Goal: Task Accomplishment & Management: Complete application form

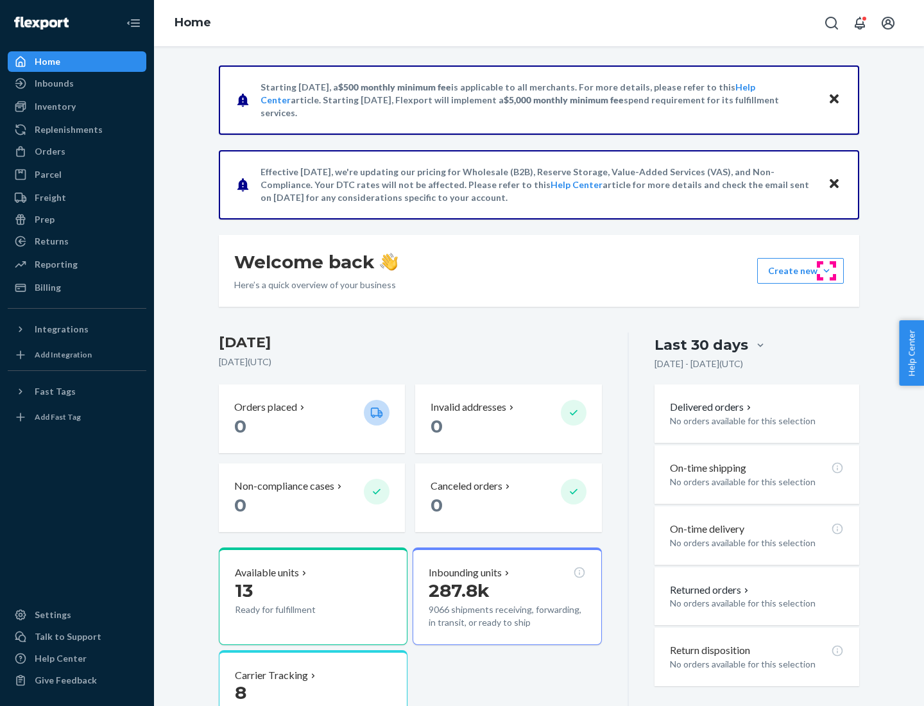
click at [827, 271] on button "Create new Create new inbound Create new order Create new product" at bounding box center [800, 271] width 87 height 26
click at [77, 83] on div "Inbounds" at bounding box center [77, 83] width 136 height 18
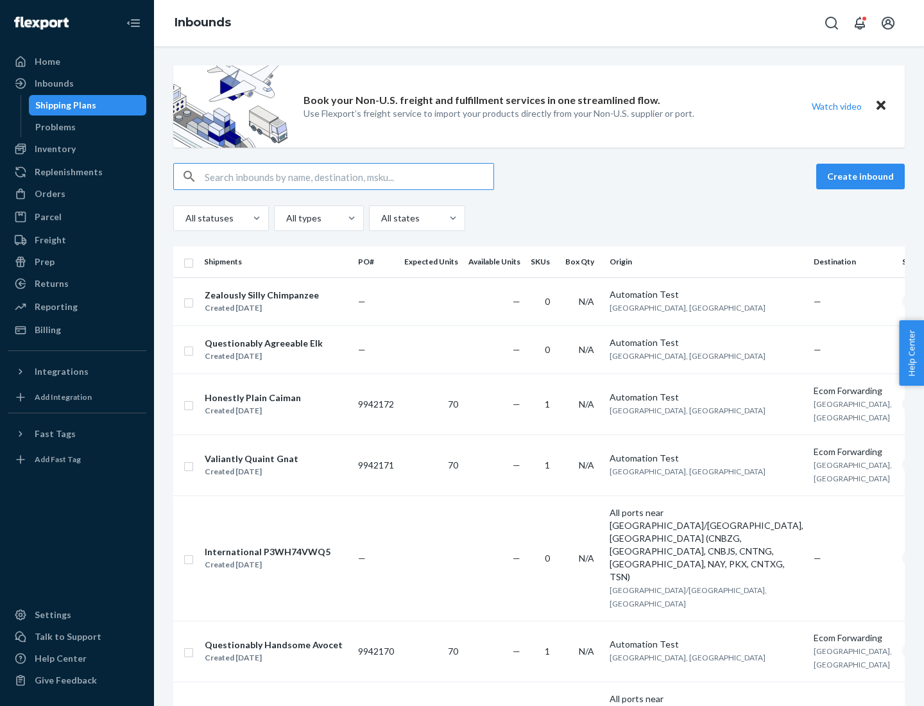
click at [862, 176] on button "Create inbound" at bounding box center [860, 177] width 89 height 26
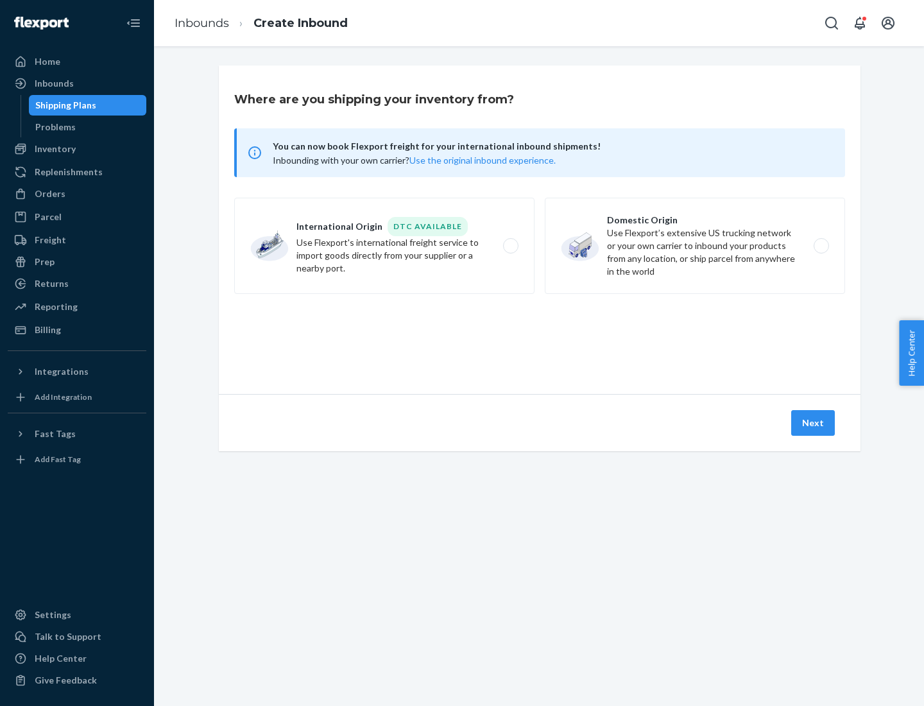
click at [695, 246] on label "Domestic Origin Use Flexport’s extensive US trucking network or your own carrie…" at bounding box center [695, 246] width 300 height 96
click at [821, 246] on input "Domestic Origin Use Flexport’s extensive US trucking network or your own carrie…" at bounding box center [825, 246] width 8 height 8
radio input "true"
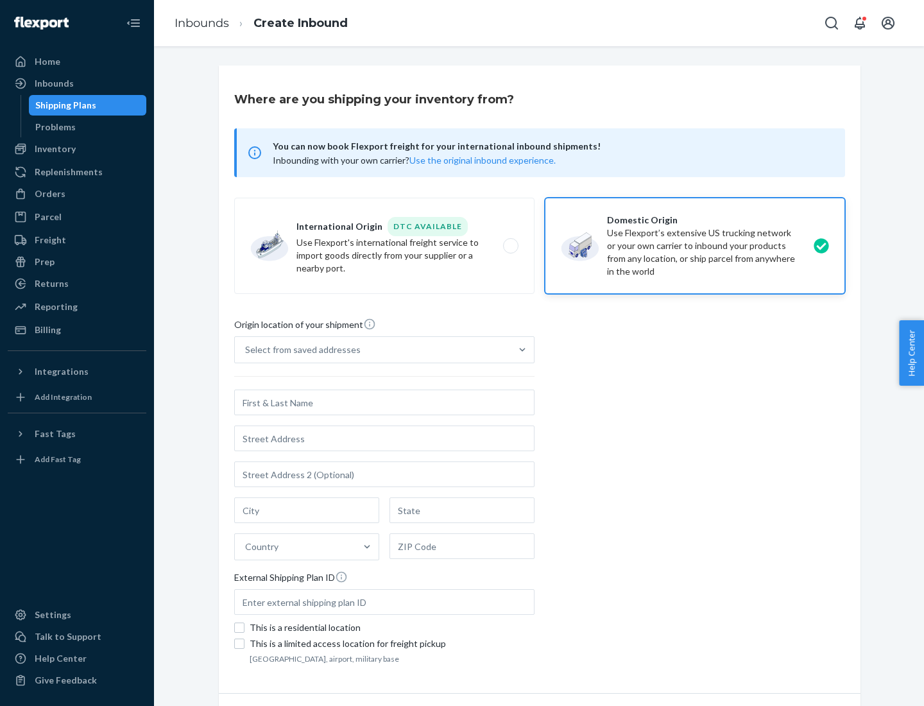
click at [300, 350] on div "Select from saved addresses" at bounding box center [303, 349] width 116 height 13
click at [246, 350] on input "Select from saved addresses" at bounding box center [245, 349] width 1 height 13
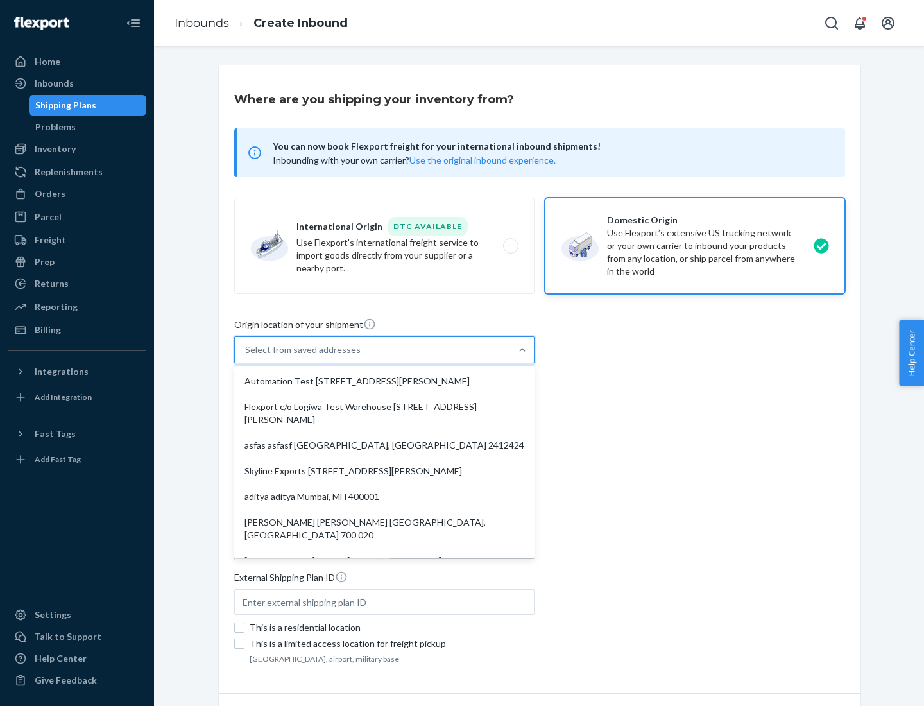
scroll to position [5, 0]
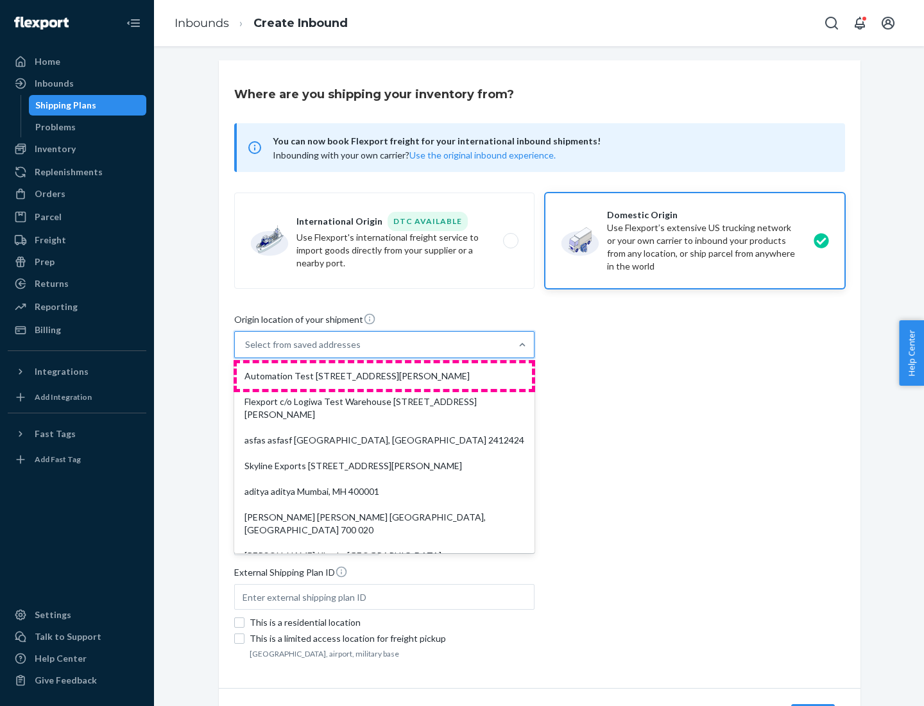
click at [384, 376] on div "Automation Test [STREET_ADDRESS][PERSON_NAME]" at bounding box center [384, 376] width 295 height 26
click at [246, 351] on input "option Automation Test [STREET_ADDRESS][PERSON_NAME]. 9 results available. Use …" at bounding box center [245, 344] width 1 height 13
type input "Automation Test"
type input "9th Floor"
type input "[GEOGRAPHIC_DATA]"
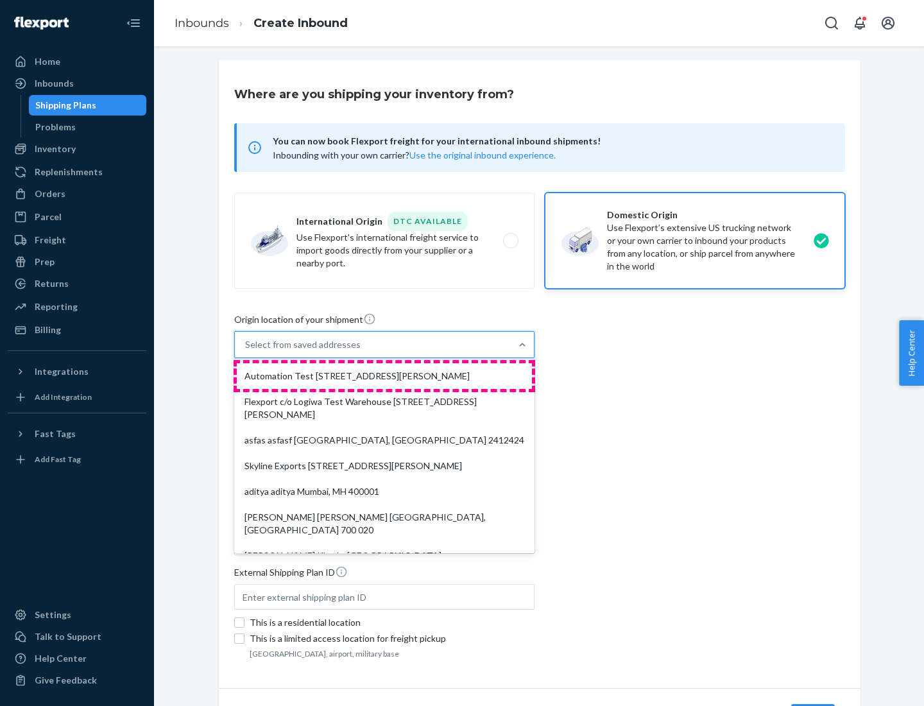
type input "CA"
type input "94104"
type input "[STREET_ADDRESS][PERSON_NAME]"
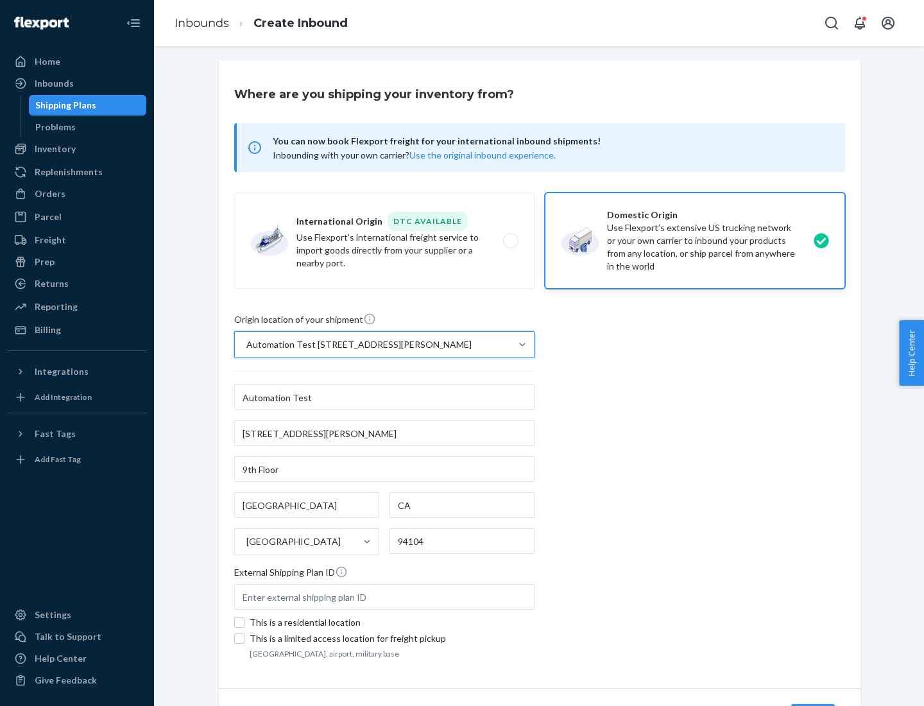
scroll to position [75, 0]
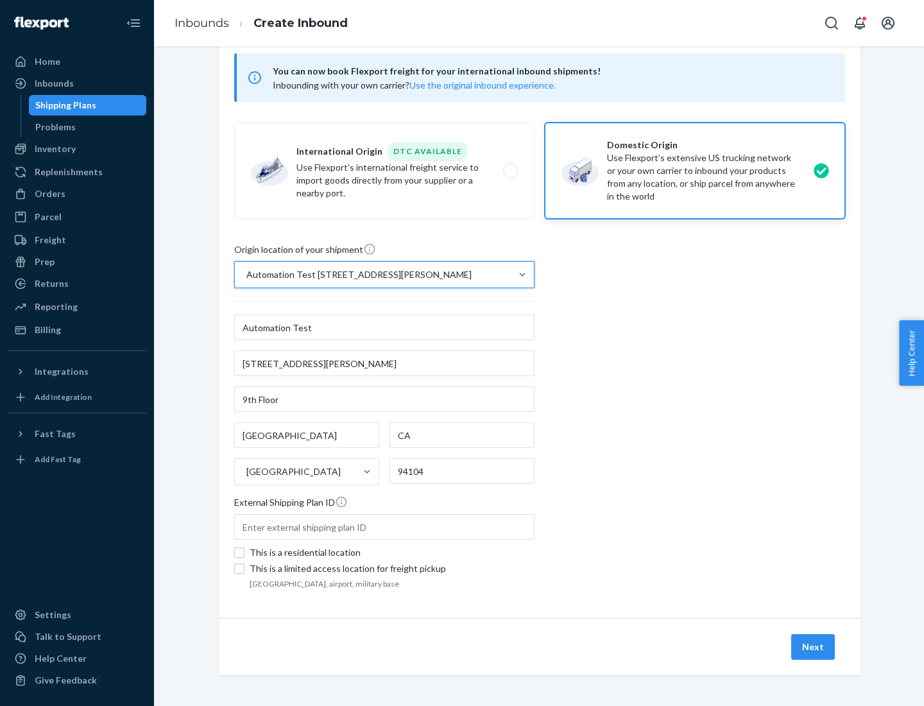
click at [814, 647] on button "Next" at bounding box center [813, 647] width 44 height 26
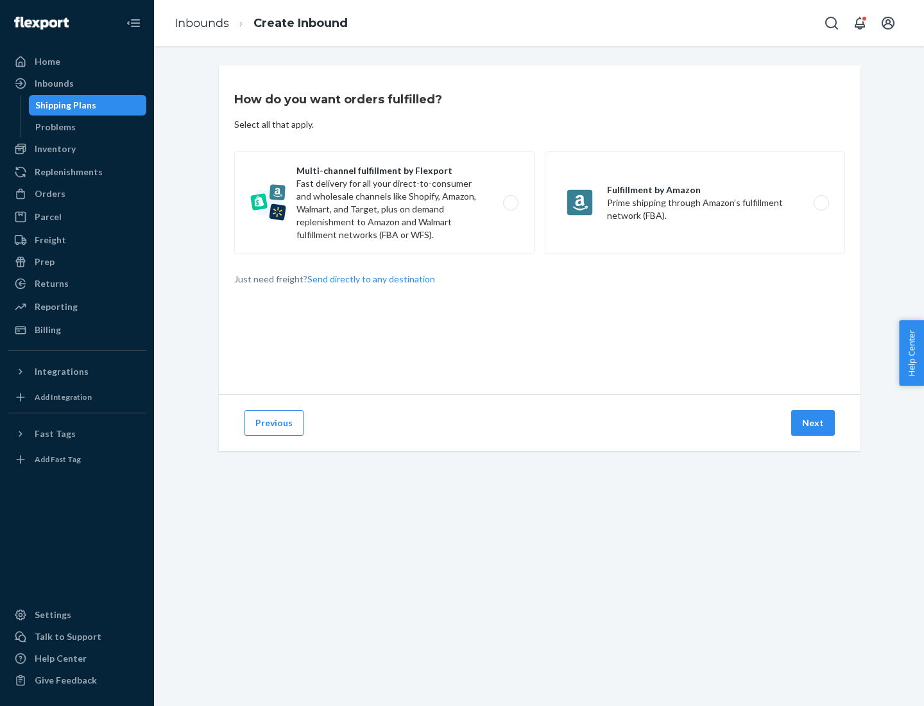
click at [384, 203] on label "Multi-channel fulfillment by Flexport Fast delivery for all your direct-to-cons…" at bounding box center [384, 202] width 300 height 103
click at [510, 203] on input "Multi-channel fulfillment by Flexport Fast delivery for all your direct-to-cons…" at bounding box center [514, 203] width 8 height 8
radio input "true"
click at [814, 423] on button "Next" at bounding box center [813, 423] width 44 height 26
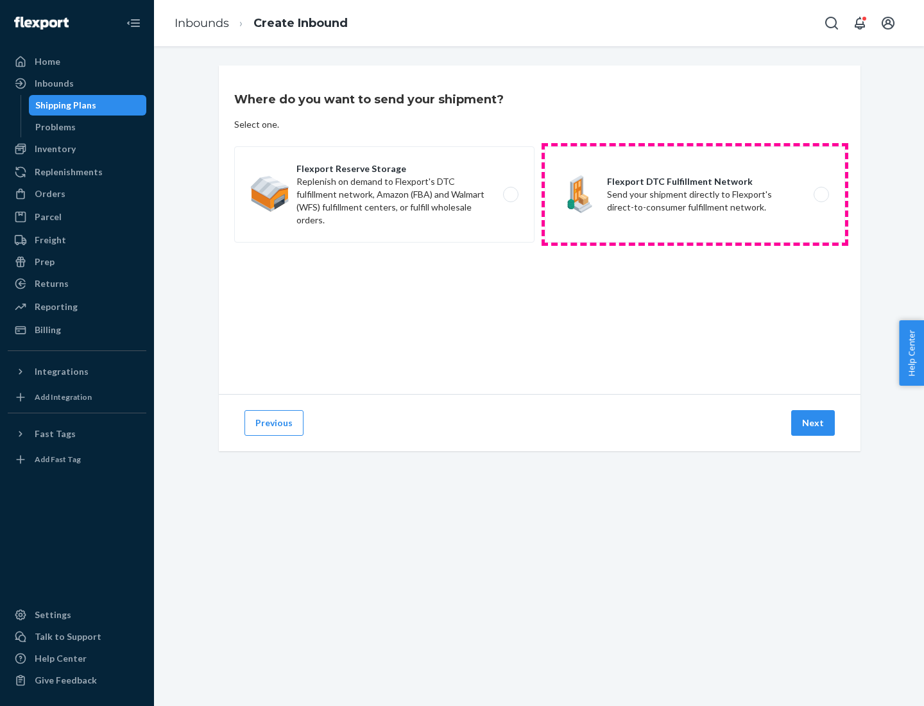
click at [695, 194] on label "Flexport DTC Fulfillment Network Send your shipment directly to Flexport's dire…" at bounding box center [695, 194] width 300 height 96
click at [821, 194] on input "Flexport DTC Fulfillment Network Send your shipment directly to Flexport's dire…" at bounding box center [825, 195] width 8 height 8
radio input "true"
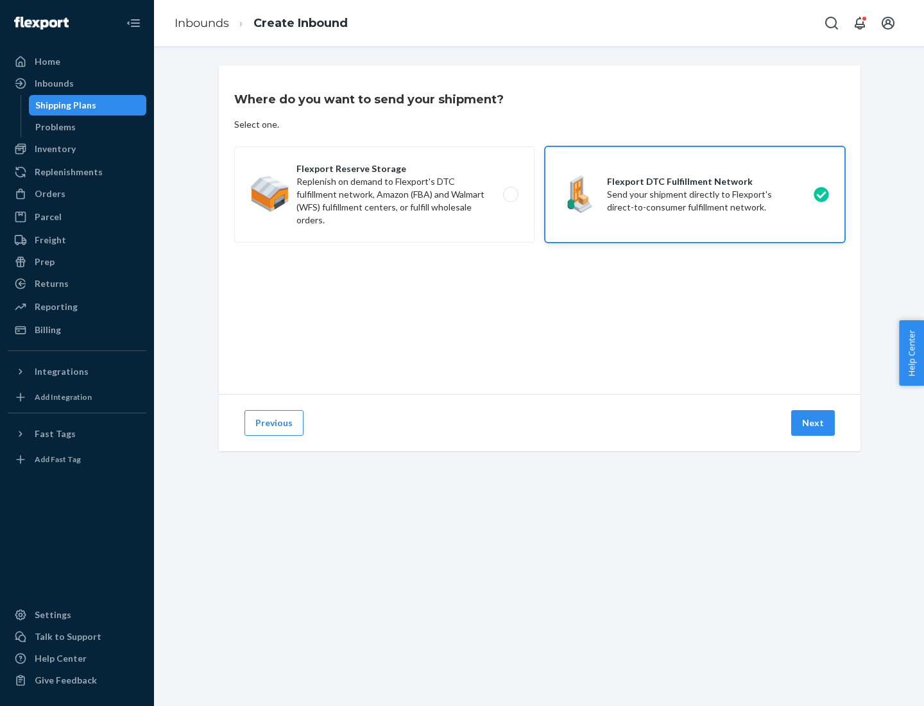
click at [814, 423] on button "Next" at bounding box center [813, 423] width 44 height 26
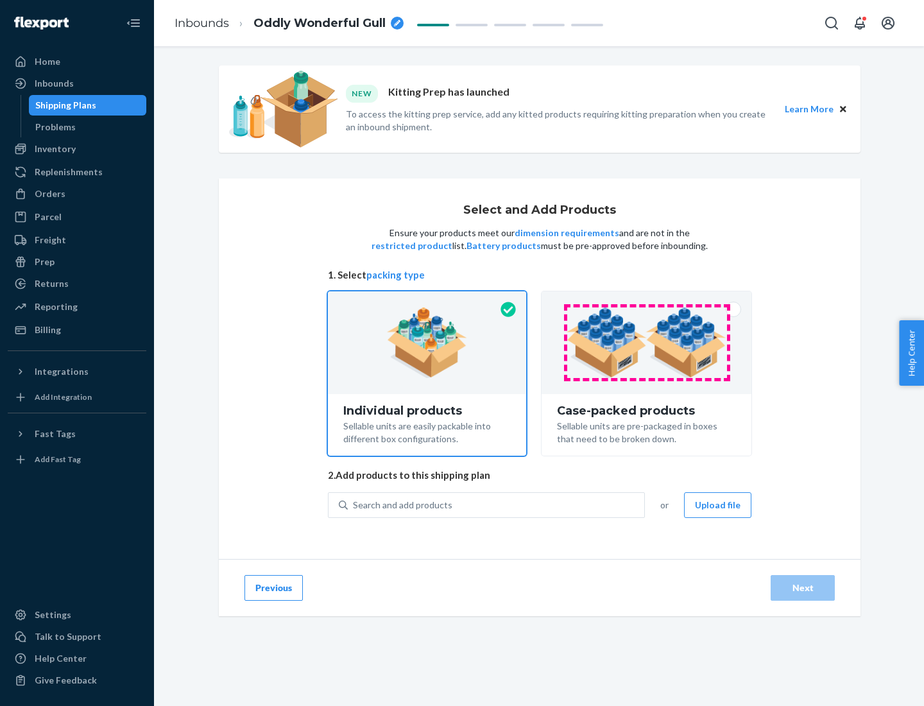
click at [647, 343] on img at bounding box center [647, 342] width 160 height 71
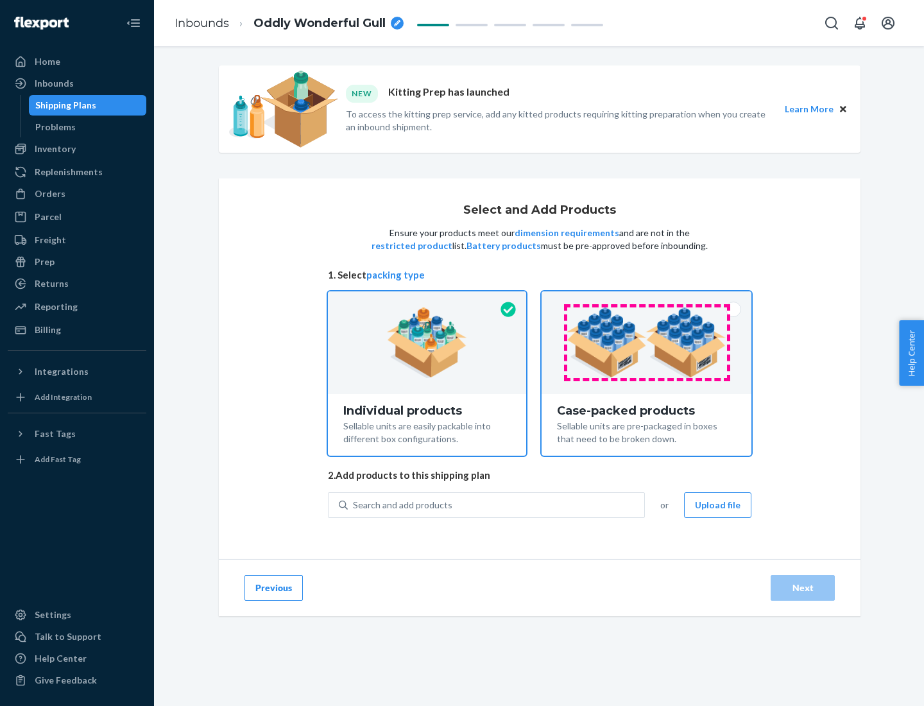
click at [647, 300] on input "Case-packed products Sellable units are pre-packaged in boxes that need to be b…" at bounding box center [646, 295] width 8 height 8
radio input "true"
radio input "false"
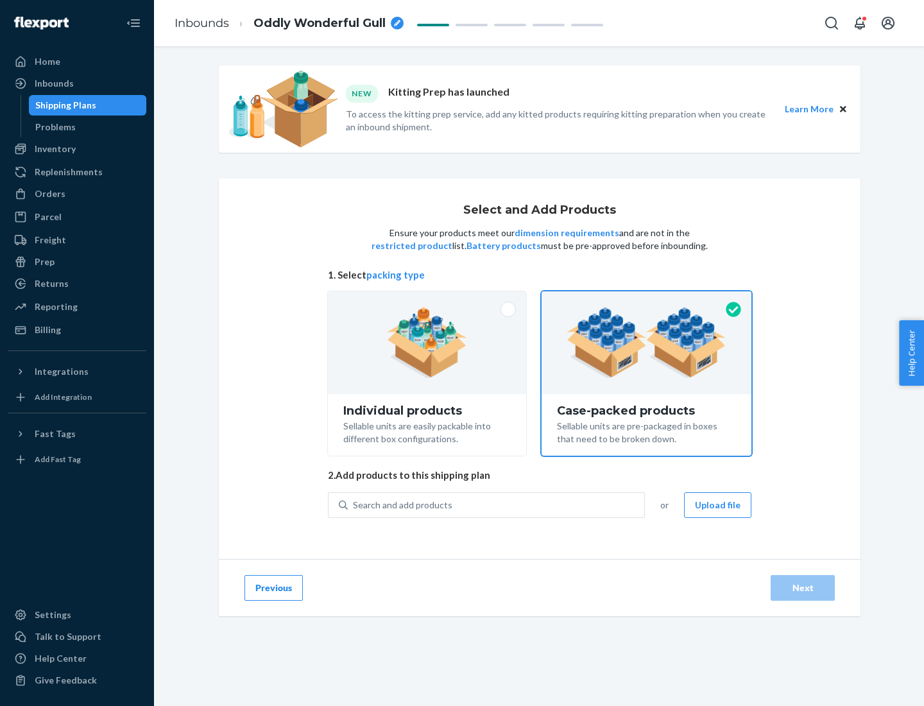
click at [497, 504] on div "Search and add products" at bounding box center [496, 504] width 296 height 23
click at [354, 504] on input "Search and add products" at bounding box center [353, 505] width 1 height 13
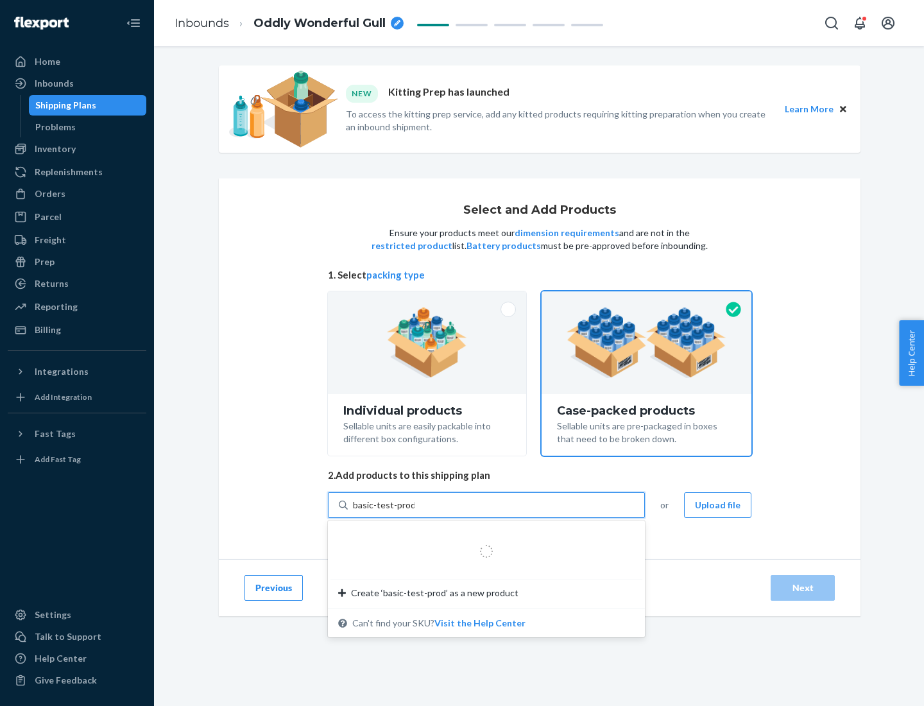
type input "basic-test-product-1"
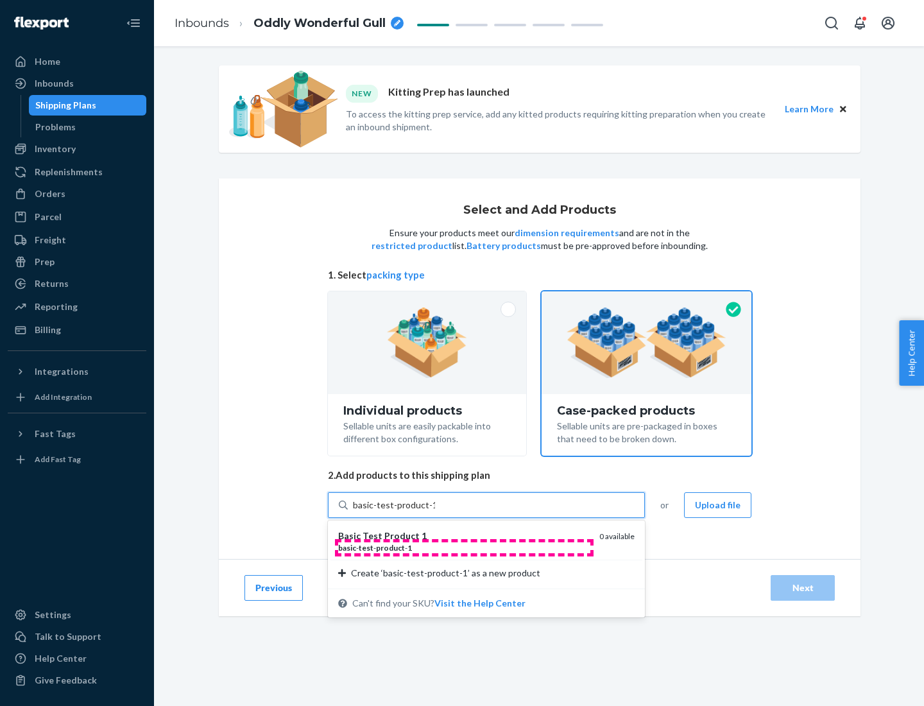
click at [464, 547] on div "basic - test - product - 1" at bounding box center [463, 547] width 251 height 11
click at [435, 511] on input "basic-test-product-1" at bounding box center [394, 505] width 82 height 13
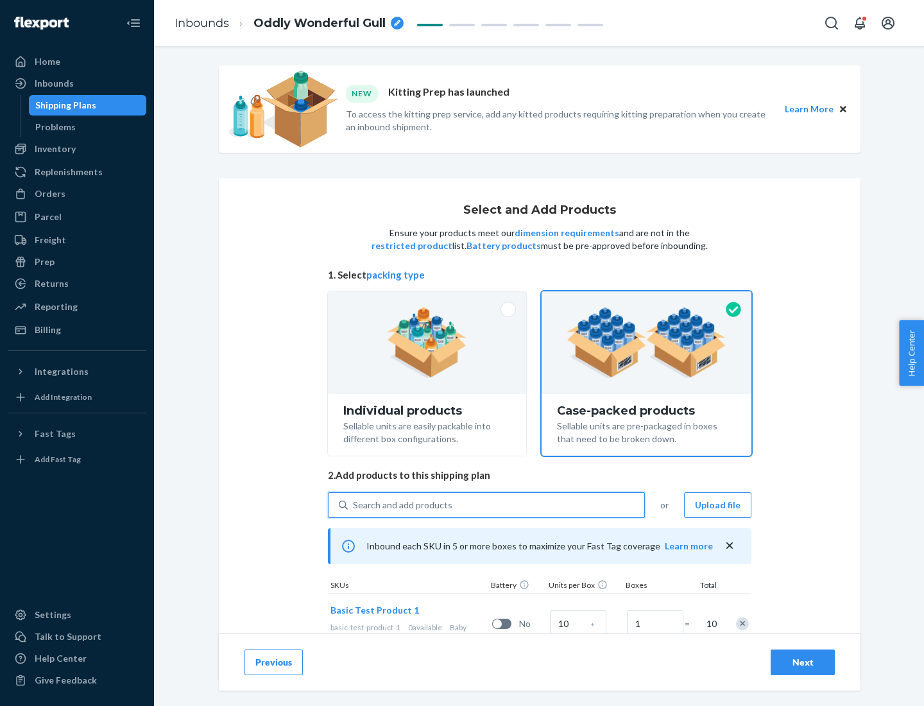
scroll to position [46, 0]
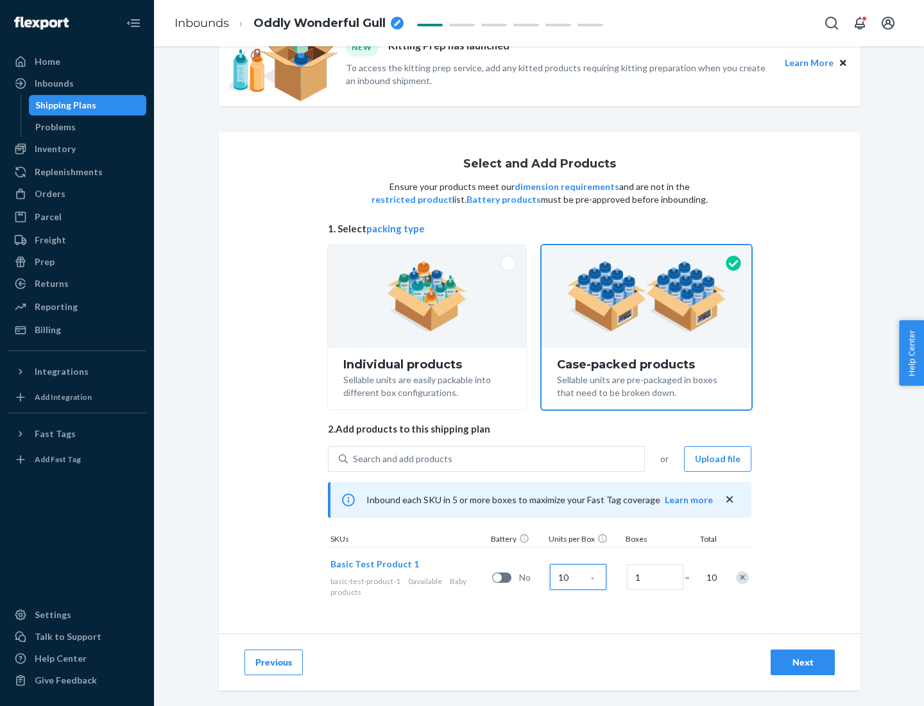
type input "10"
type input "7"
click at [803, 662] on div "Next" at bounding box center [803, 662] width 42 height 13
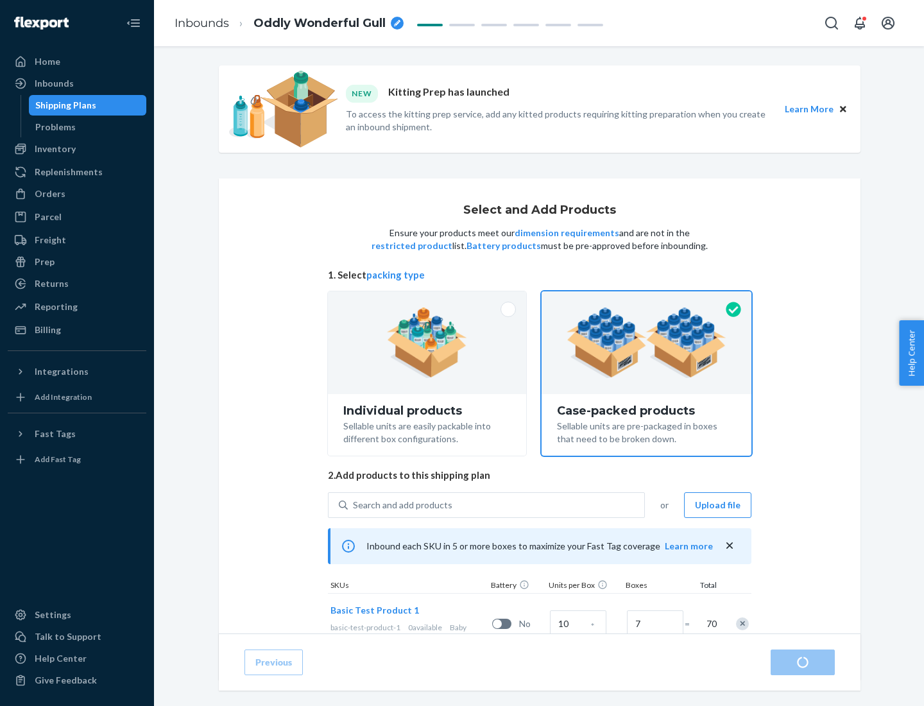
radio input "true"
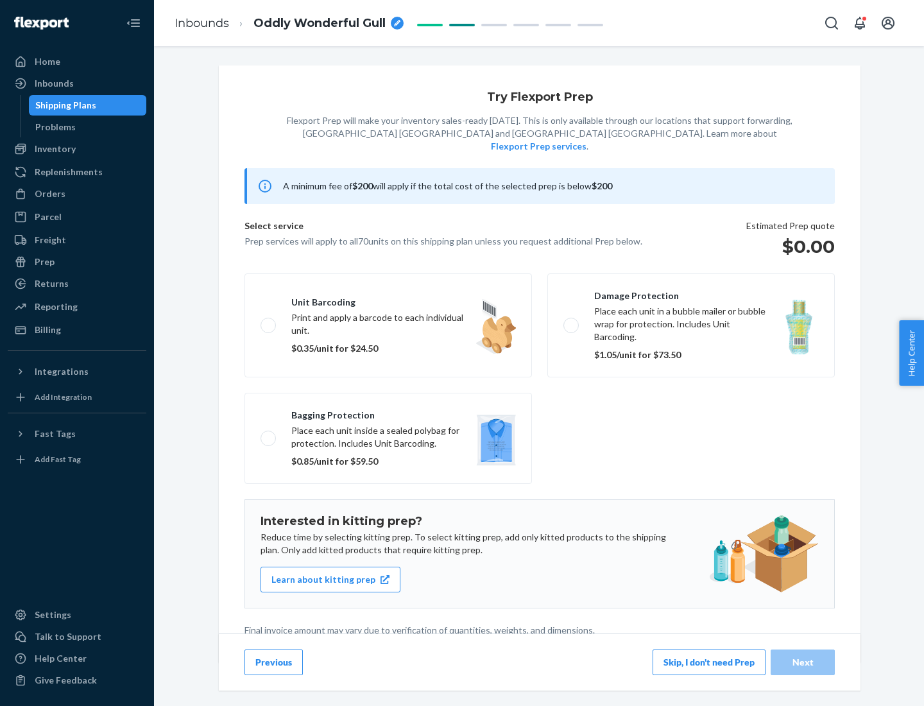
scroll to position [3, 0]
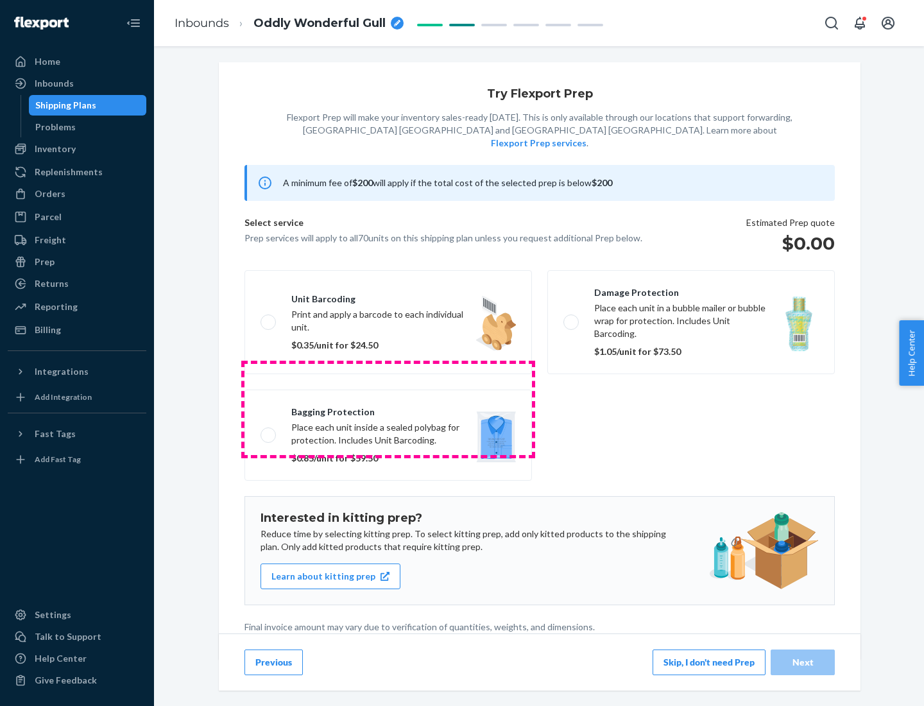
click at [388, 409] on label "Bagging protection Place each unit inside a sealed polybag for protection. Incl…" at bounding box center [387, 435] width 287 height 91
click at [269, 431] on input "Bagging protection Place each unit inside a sealed polybag for protection. Incl…" at bounding box center [265, 435] width 8 height 8
checkbox input "true"
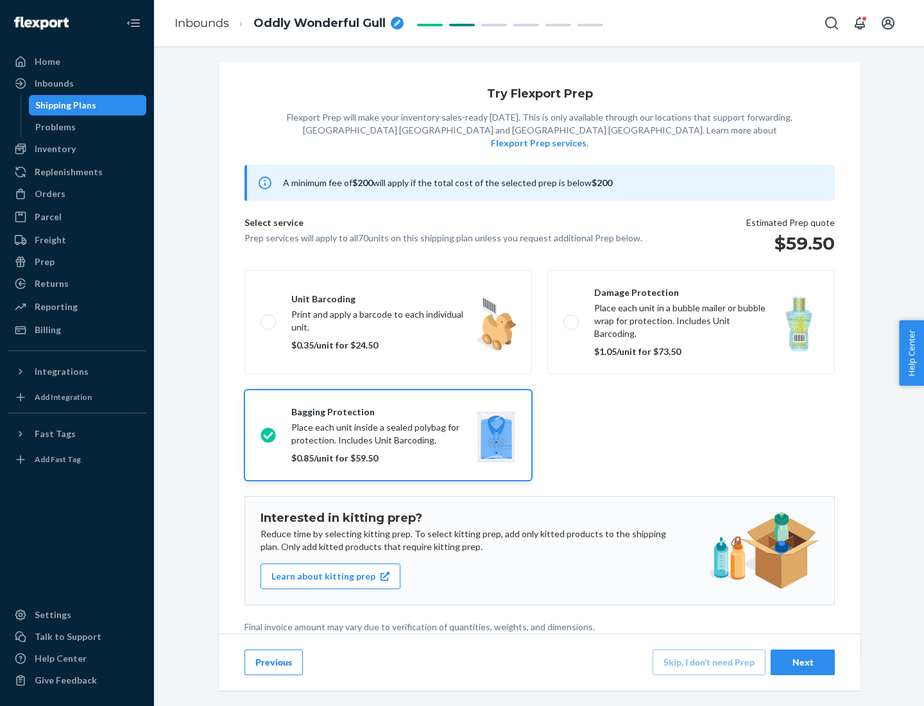
click at [803, 662] on div "Next" at bounding box center [803, 662] width 42 height 13
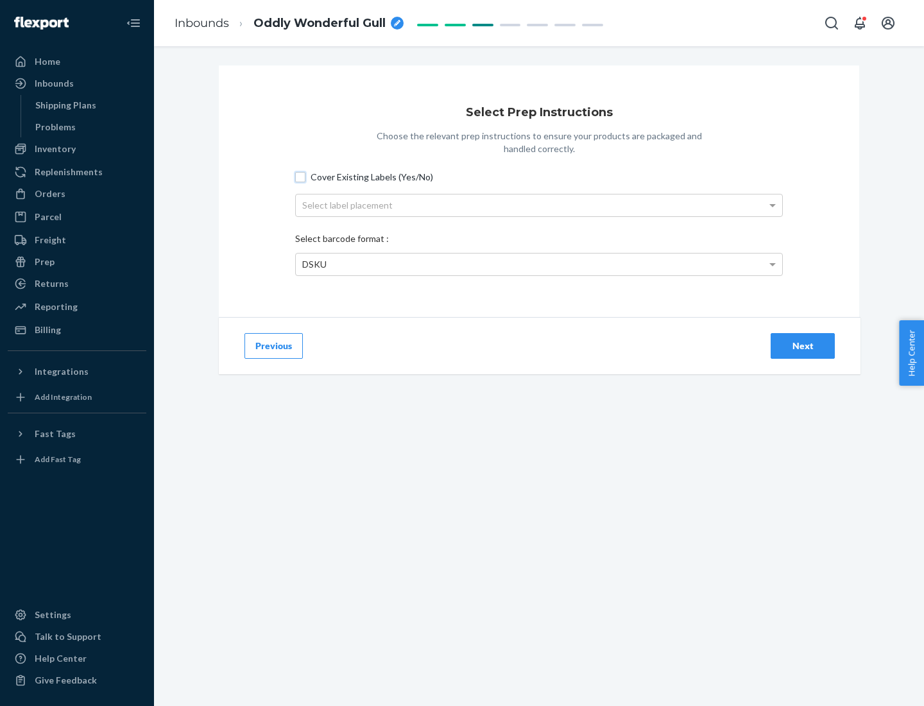
click at [300, 176] on input "Cover Existing Labels (Yes/No)" at bounding box center [300, 177] width 10 height 10
checkbox input "true"
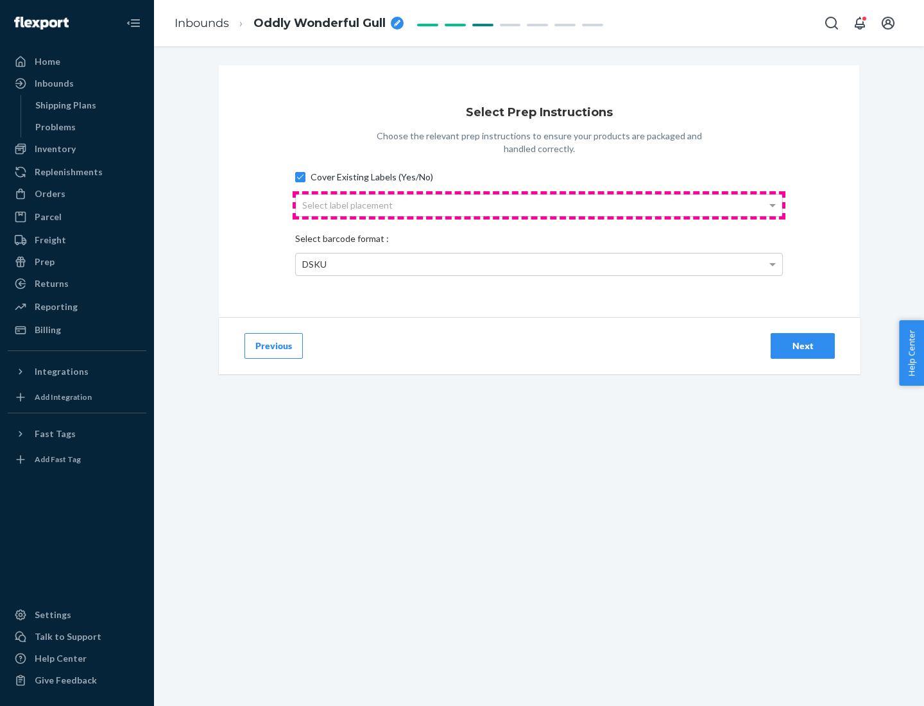
click at [539, 205] on div "Select label placement" at bounding box center [539, 205] width 486 height 22
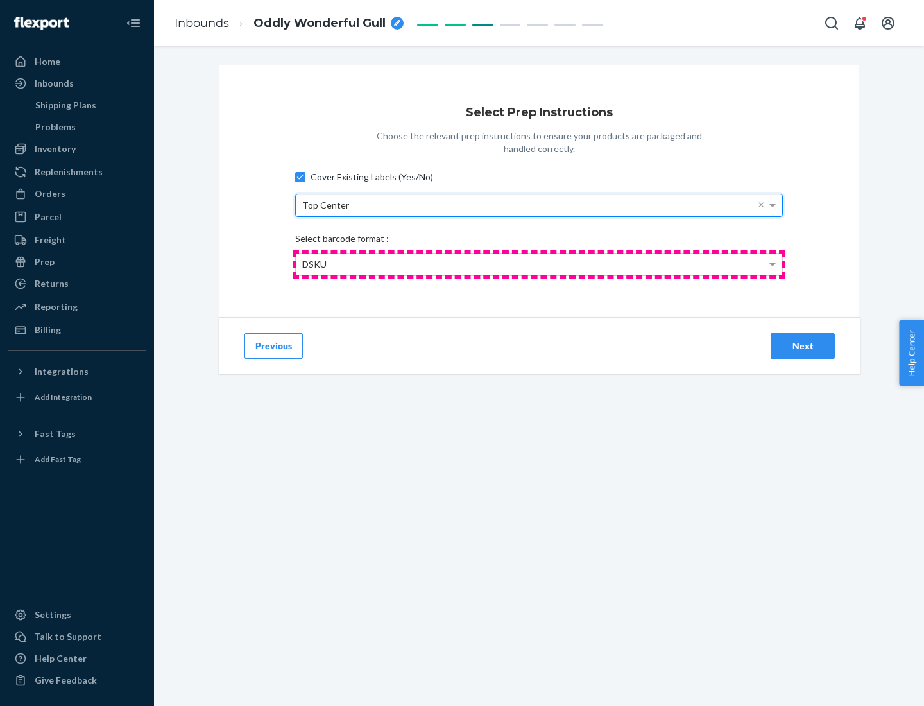
click at [539, 264] on div "DSKU" at bounding box center [539, 264] width 486 height 22
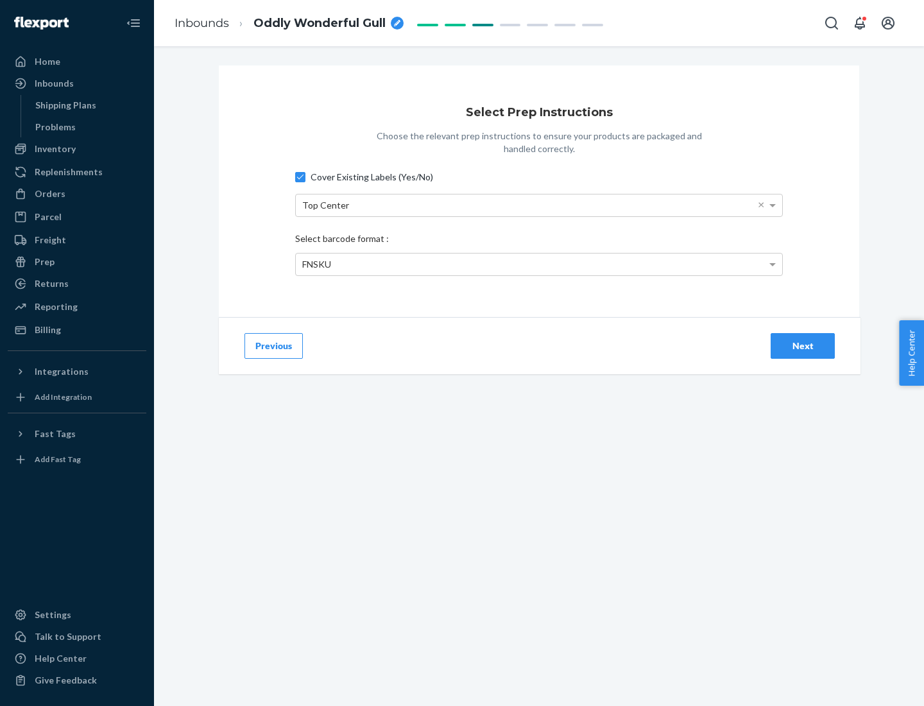
click at [803, 345] on div "Next" at bounding box center [803, 345] width 42 height 13
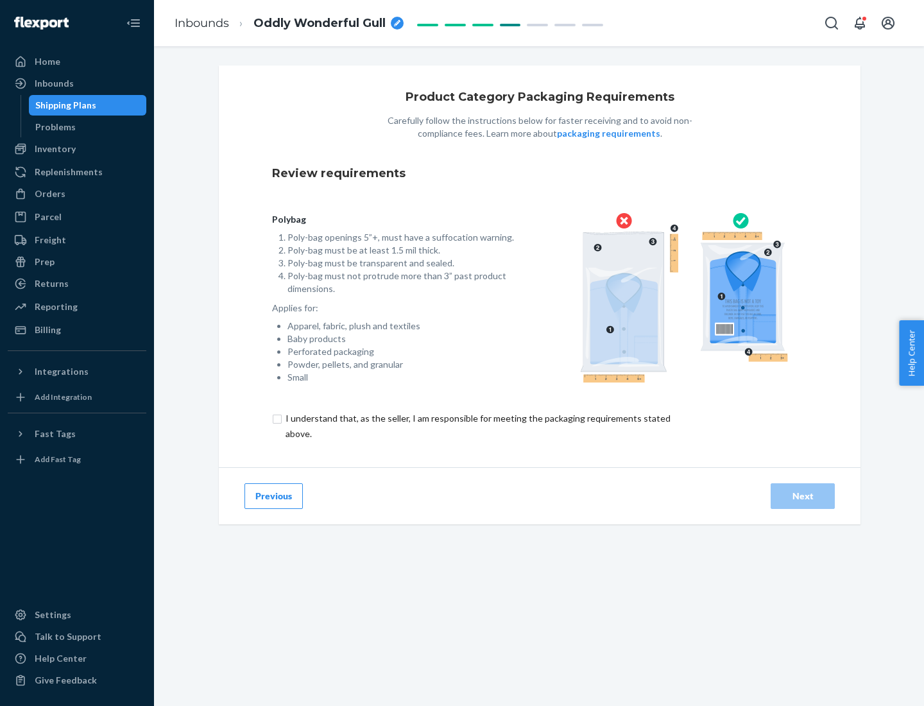
click at [477, 425] on input "checkbox" at bounding box center [485, 426] width 427 height 31
checkbox input "true"
click at [803, 495] on div "Next" at bounding box center [803, 496] width 42 height 13
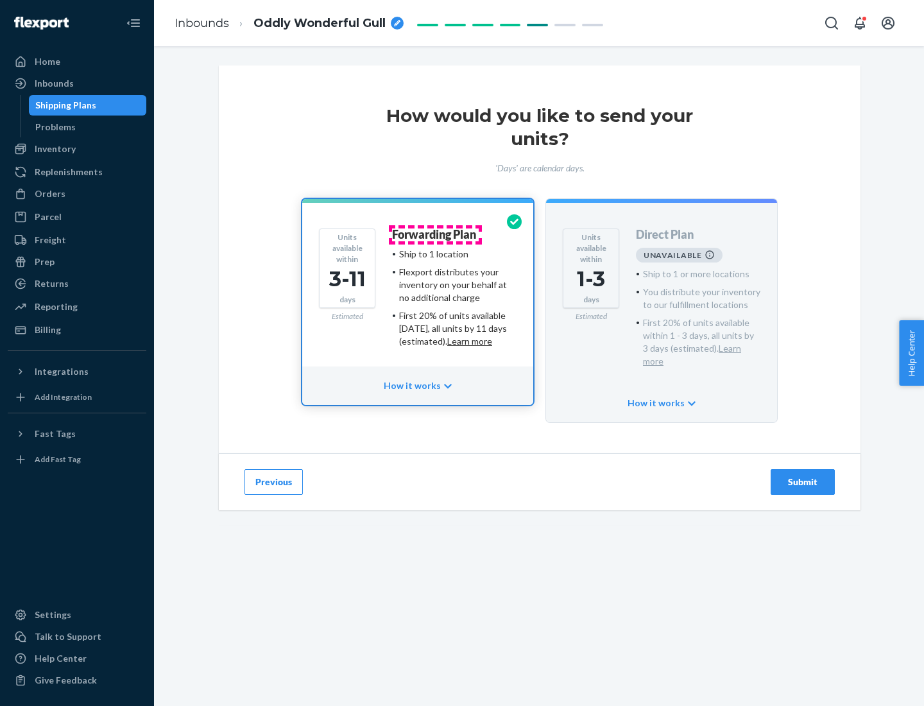
click at [435, 234] on h4 "Forwarding Plan" at bounding box center [434, 234] width 84 height 13
click at [803, 476] on div "Submit" at bounding box center [803, 482] width 42 height 13
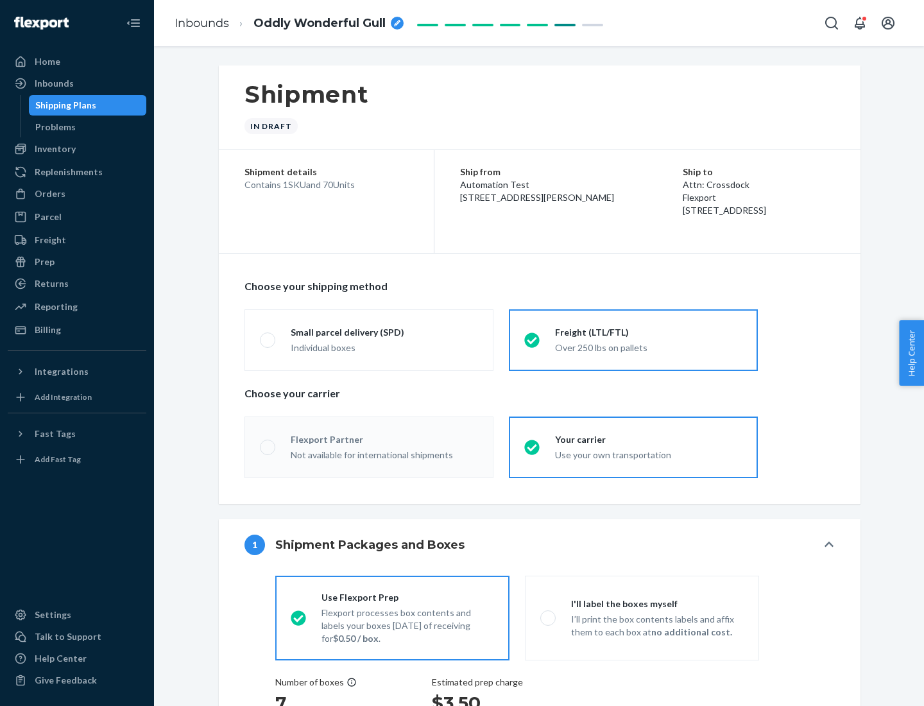
radio input "true"
radio input "false"
radio input "true"
radio input "false"
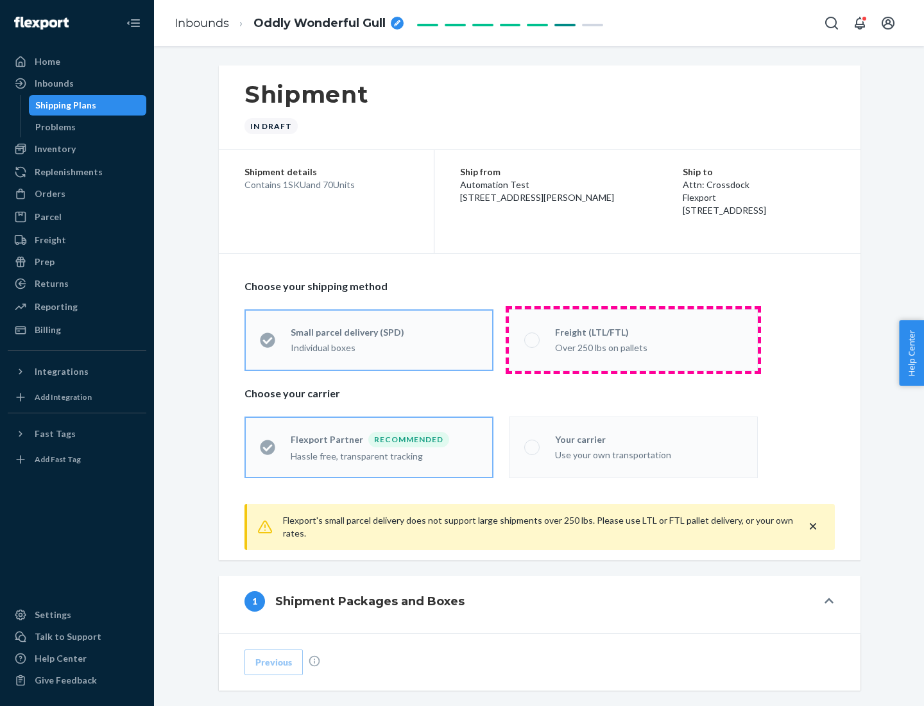
click at [633, 339] on div "Over 250 lbs on pallets" at bounding box center [648, 346] width 187 height 15
click at [533, 339] on input "Freight (LTL/FTL) Over 250 lbs on pallets" at bounding box center [528, 340] width 8 height 8
radio input "true"
radio input "false"
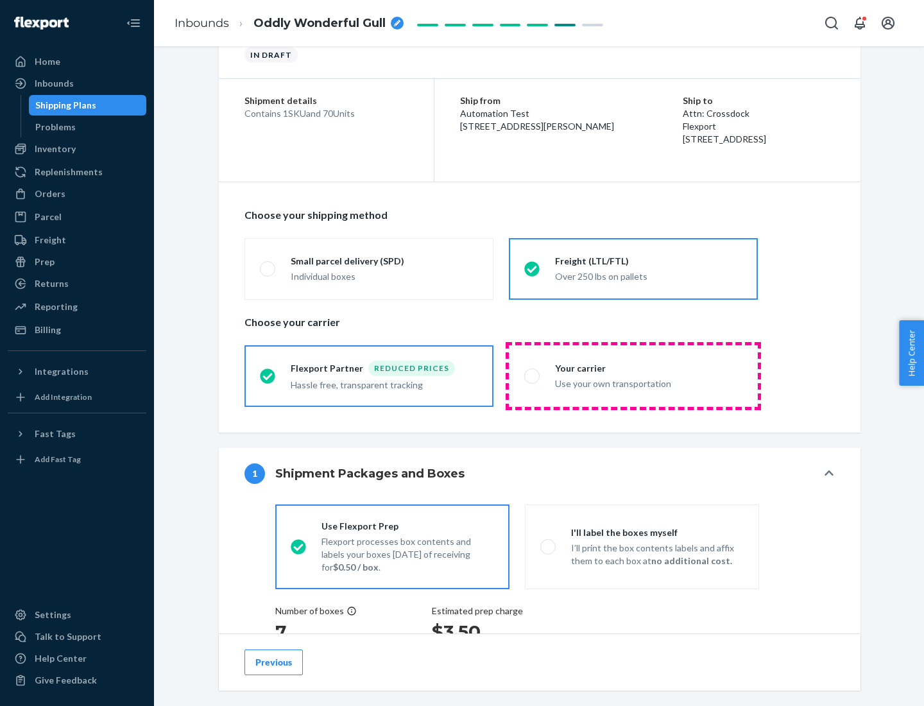
click at [633, 375] on div "Use your own transportation" at bounding box center [648, 382] width 187 height 15
click at [533, 375] on input "Your carrier Use your own transportation" at bounding box center [528, 376] width 8 height 8
radio input "true"
radio input "false"
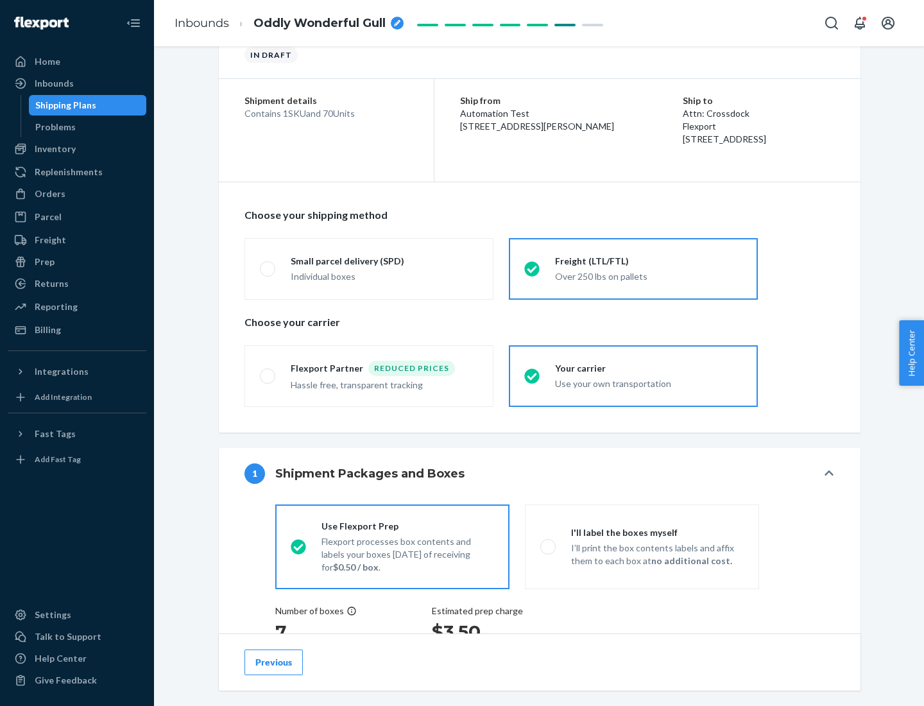
scroll to position [242, 0]
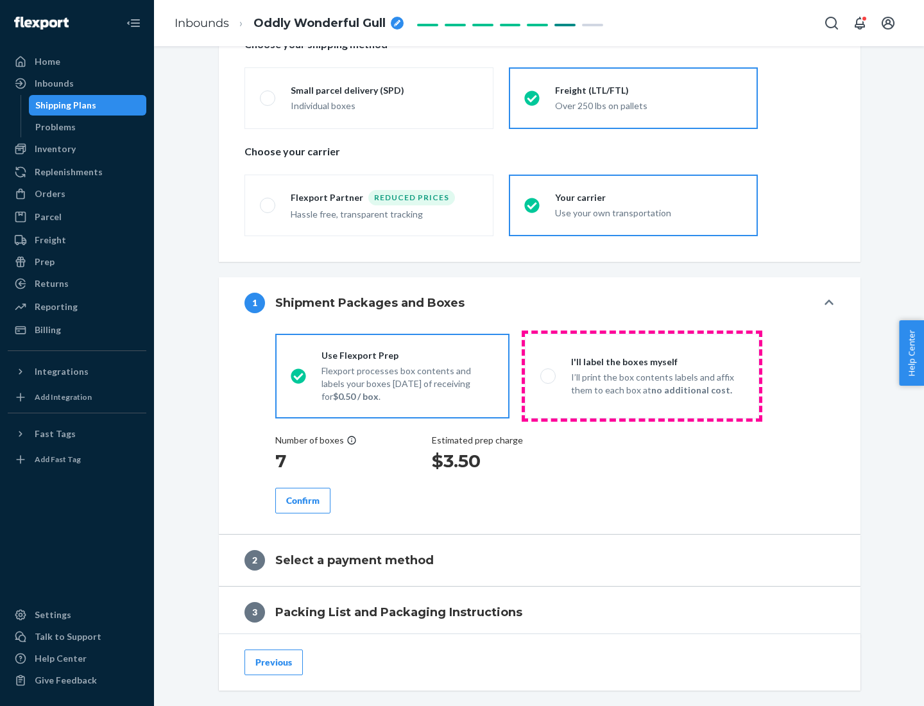
click at [642, 375] on p "I’ll print the box contents labels and affix them to each box at no additional …" at bounding box center [657, 384] width 173 height 26
click at [549, 375] on input "I'll label the boxes myself I’ll print the box contents labels and affix them t…" at bounding box center [544, 376] width 8 height 8
radio input "true"
radio input "false"
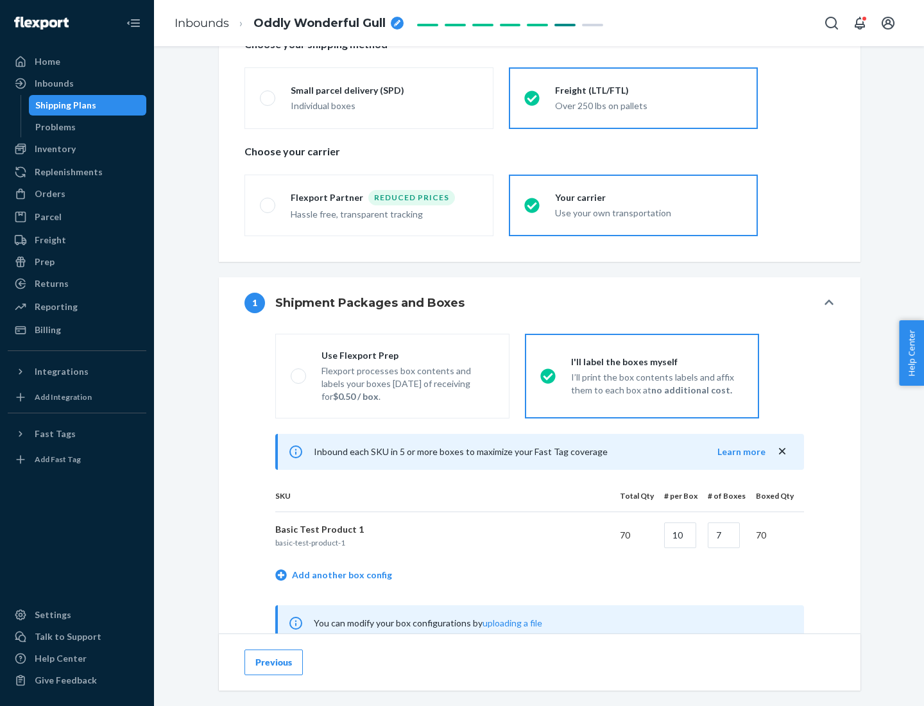
scroll to position [401, 0]
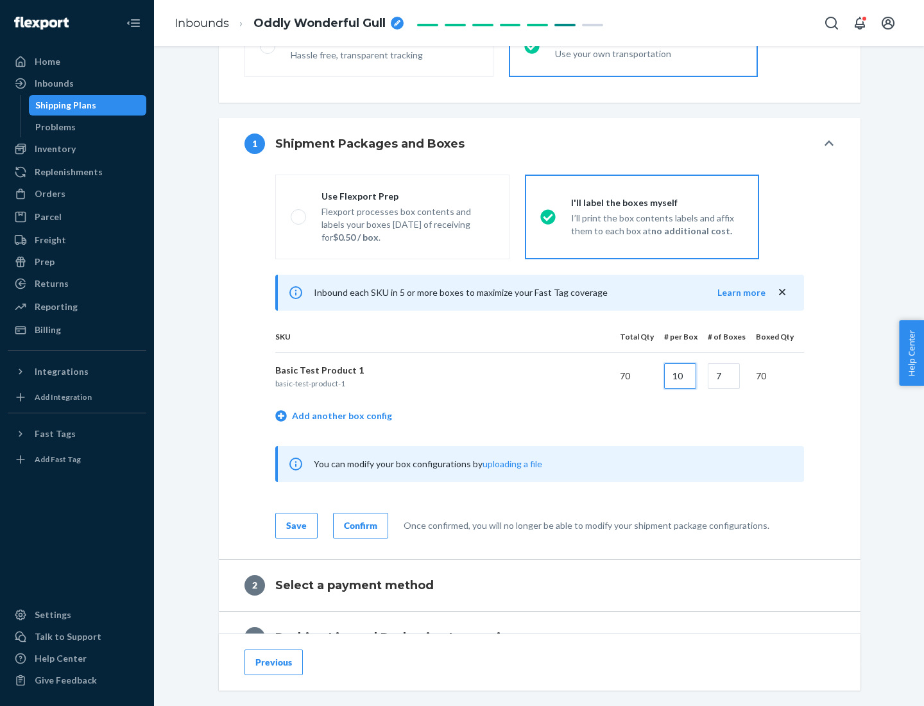
type input "10"
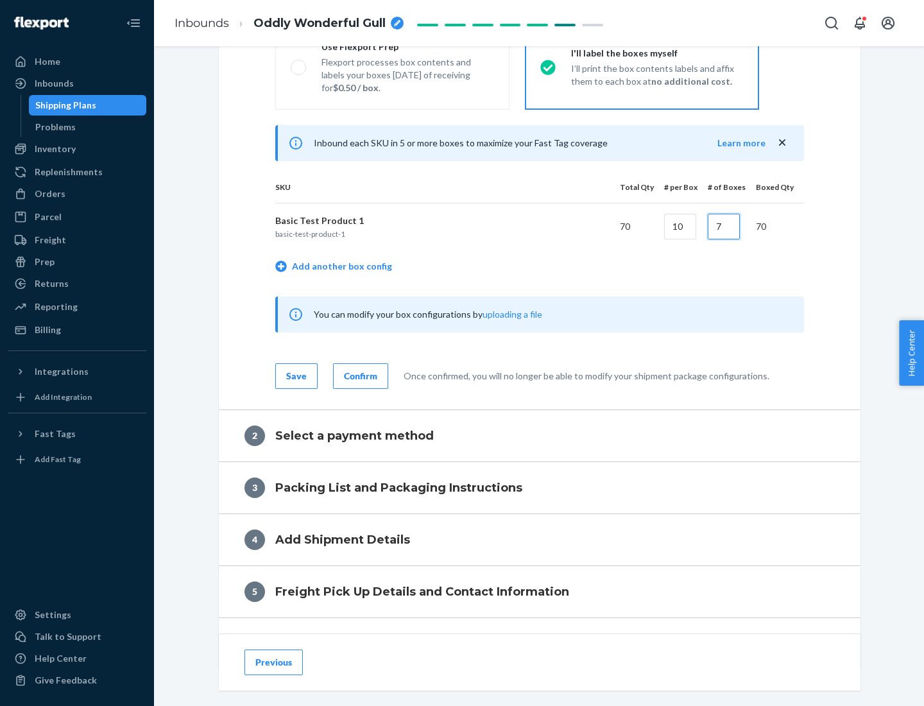
type input "7"
click at [359, 375] on div "Confirm" at bounding box center [360, 376] width 33 height 13
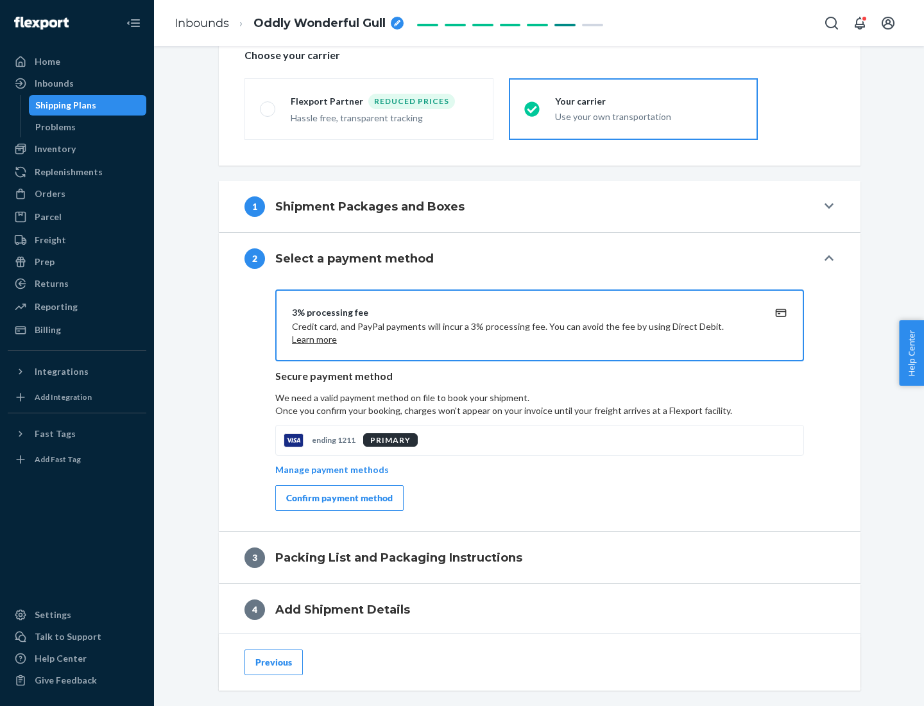
scroll to position [460, 0]
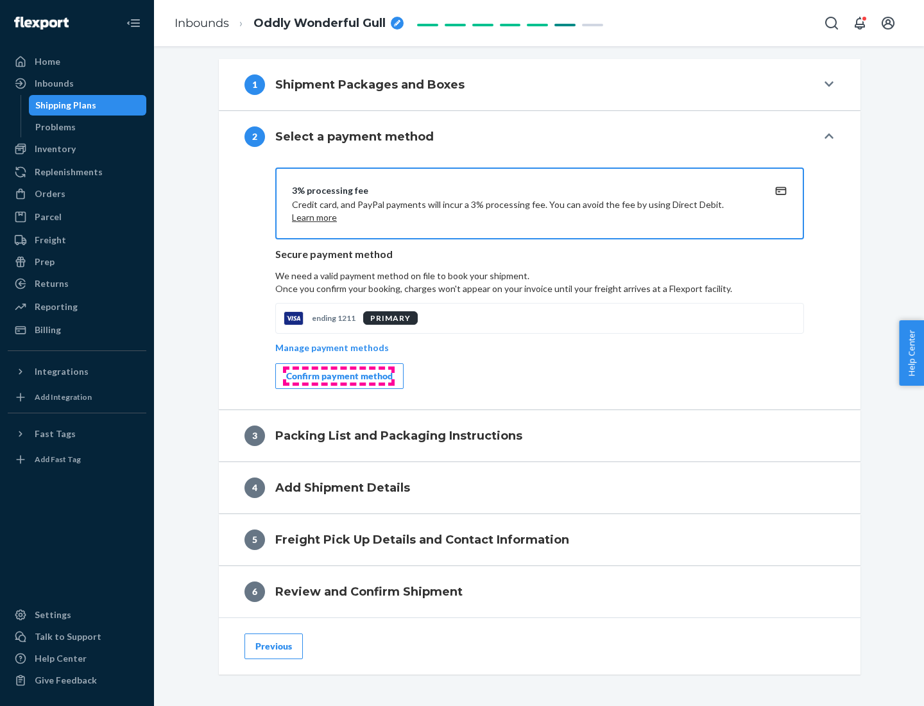
click at [338, 376] on div "Confirm payment method" at bounding box center [339, 376] width 107 height 13
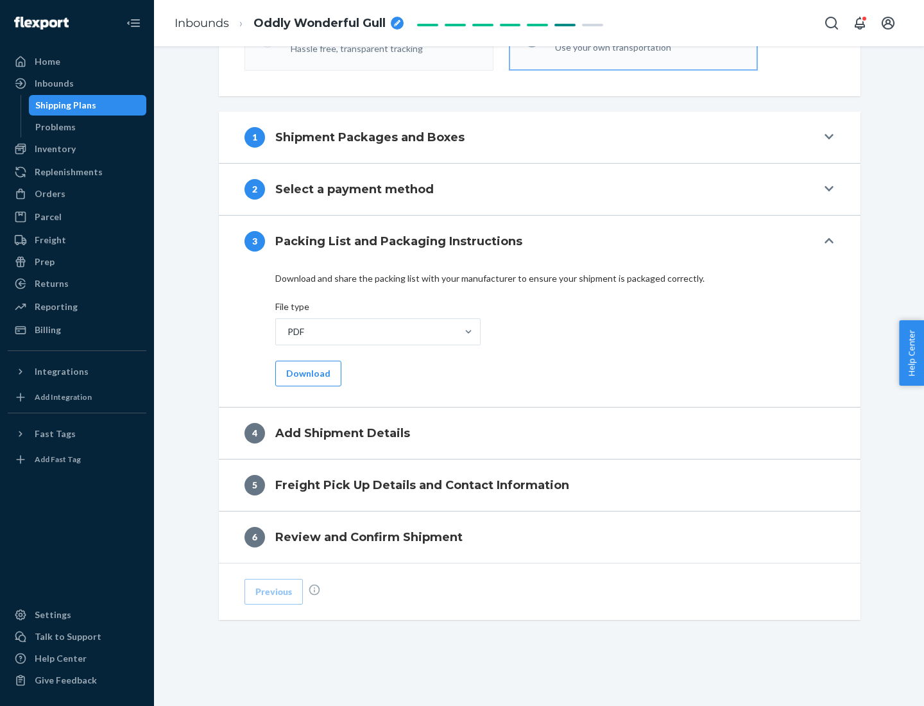
scroll to position [405, 0]
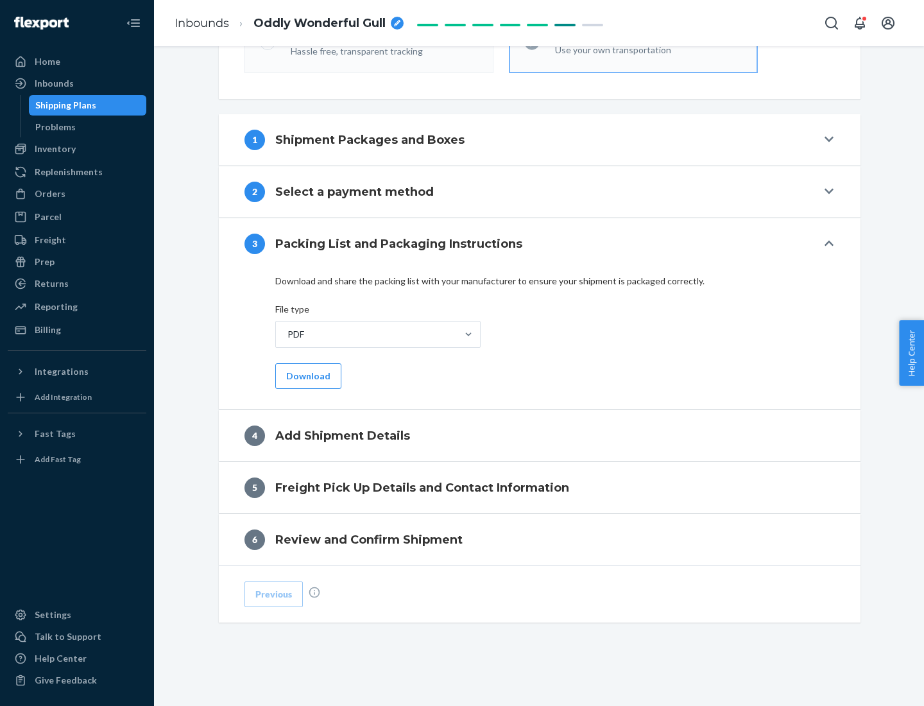
click at [307, 375] on button "Download" at bounding box center [308, 376] width 66 height 26
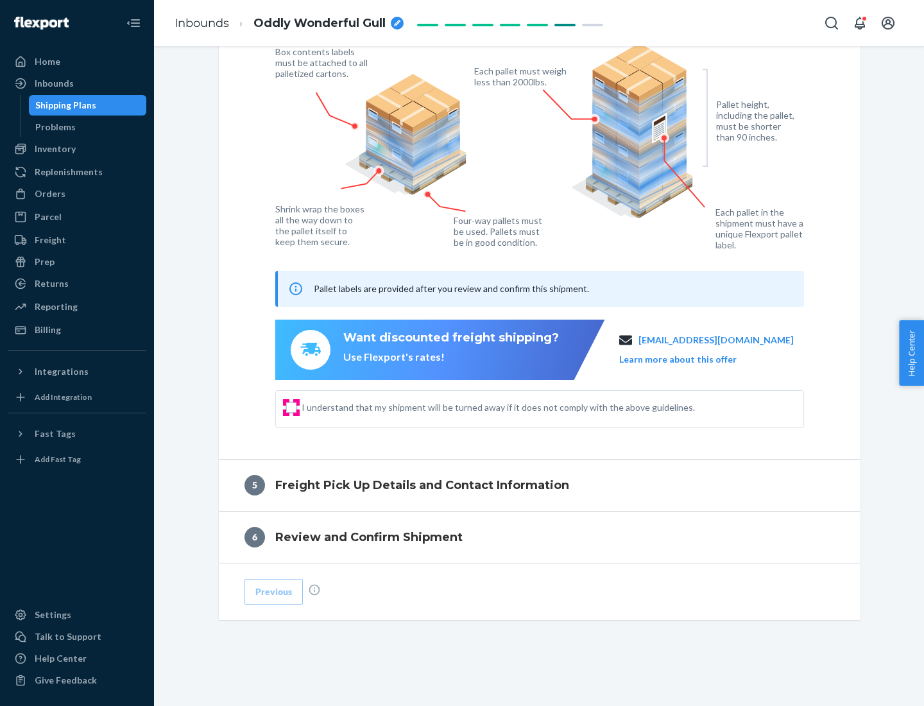
click at [291, 407] on input "I understand that my shipment will be turned away if it does not comply with th…" at bounding box center [291, 407] width 10 height 10
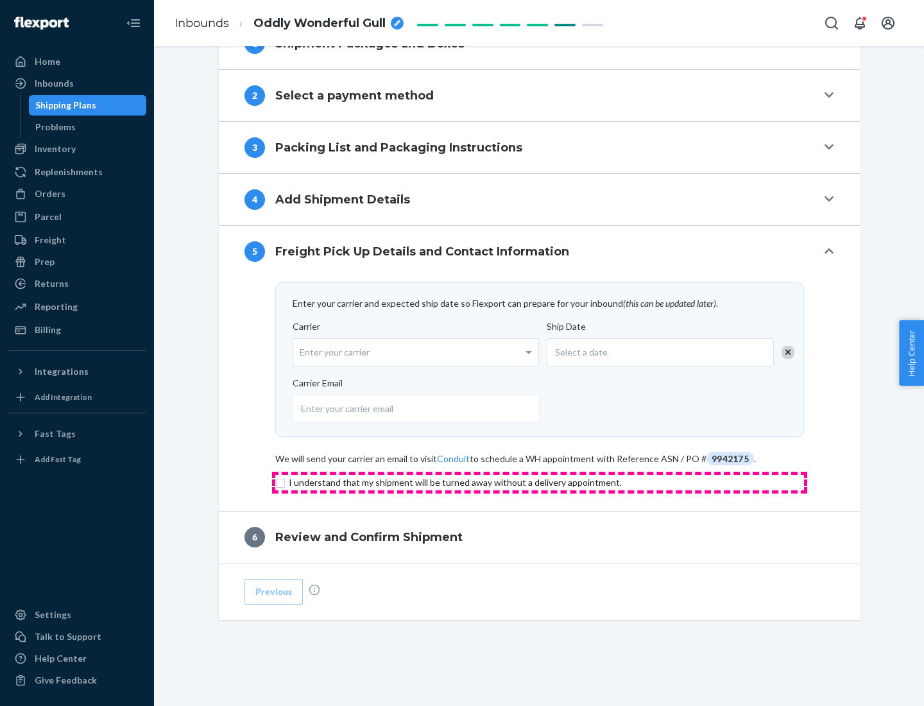
click at [540, 482] on input "checkbox" at bounding box center [539, 482] width 529 height 15
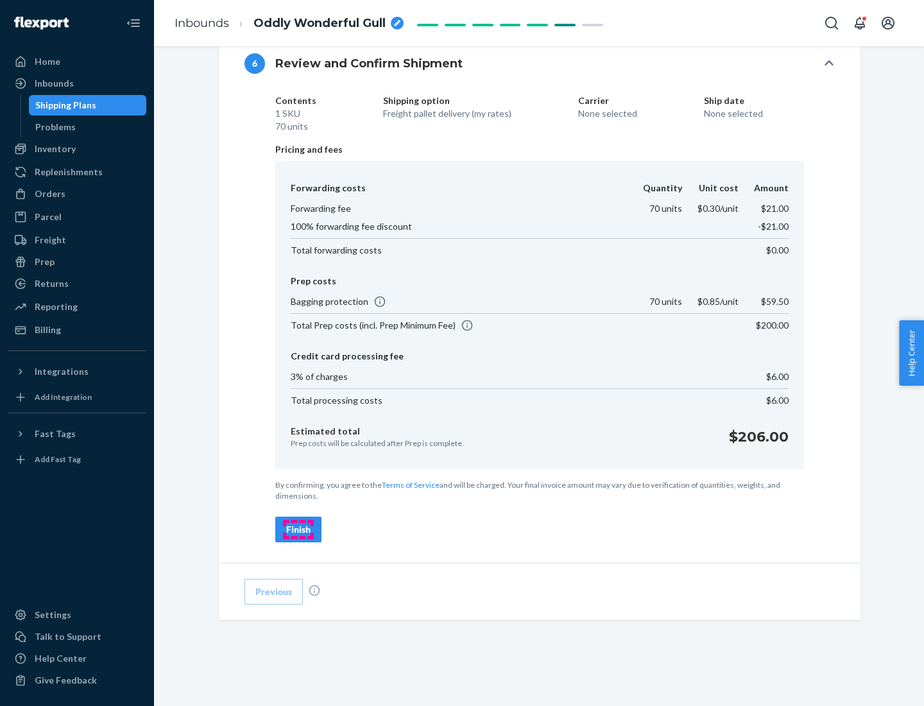
click at [298, 529] on div "Finish" at bounding box center [298, 529] width 24 height 13
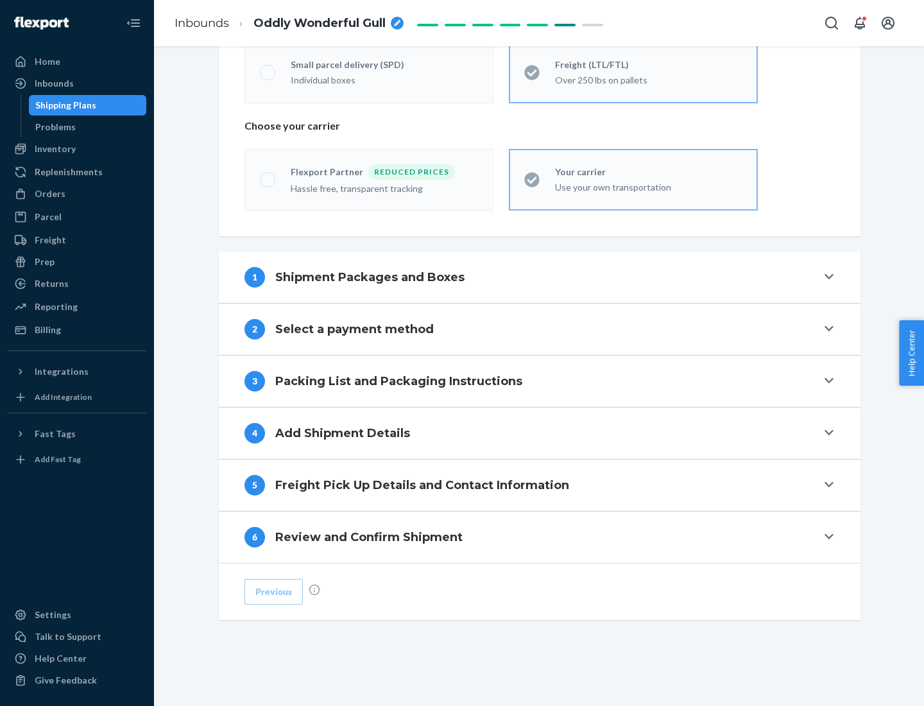
scroll to position [268, 0]
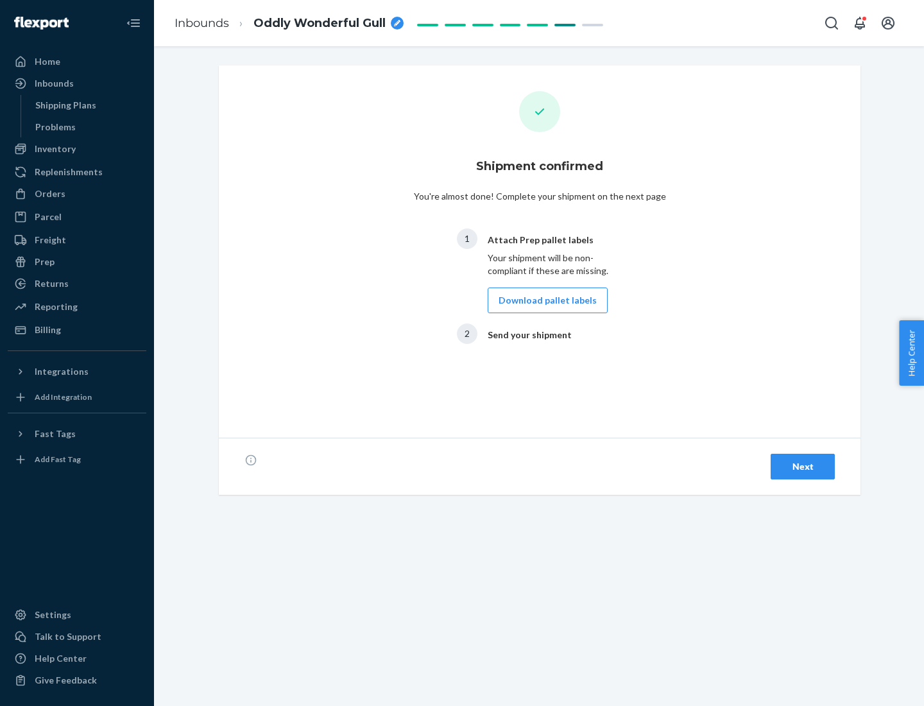
click at [544, 300] on button "Download pallet labels" at bounding box center [548, 300] width 120 height 26
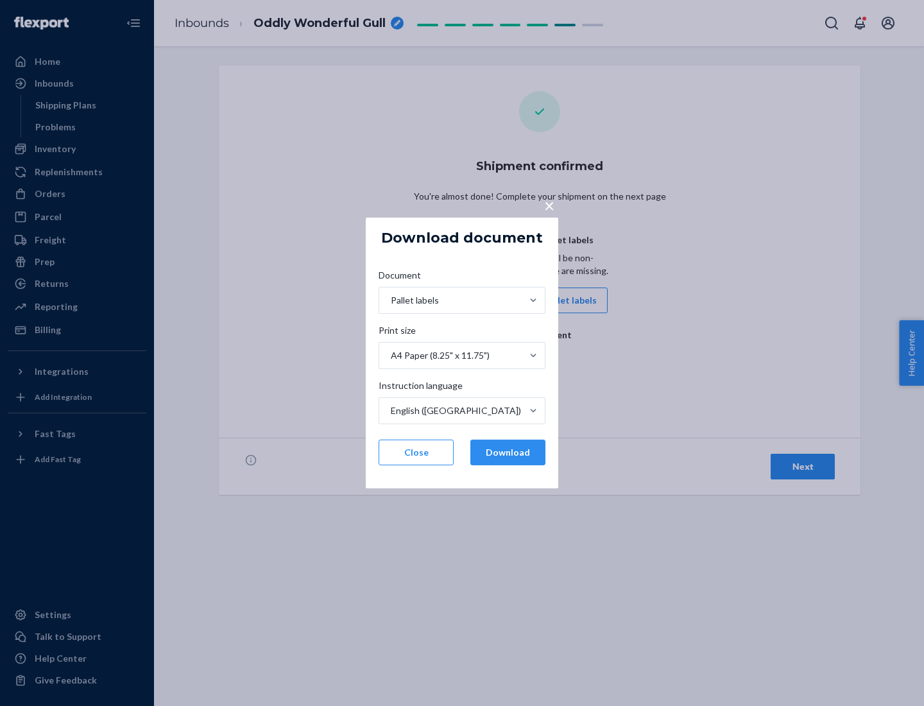
click at [508, 452] on button "Download" at bounding box center [507, 453] width 75 height 26
